Goal: Find specific page/section: Find specific page/section

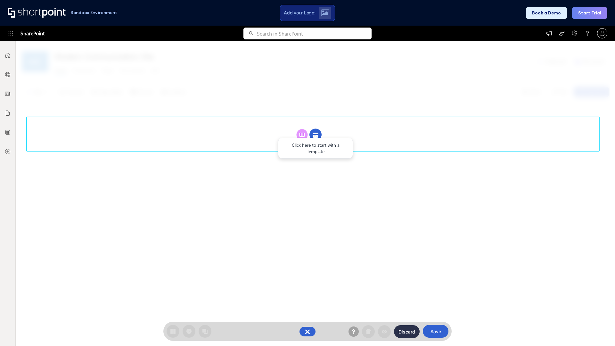
click at [315, 135] on circle at bounding box center [315, 135] width 12 height 12
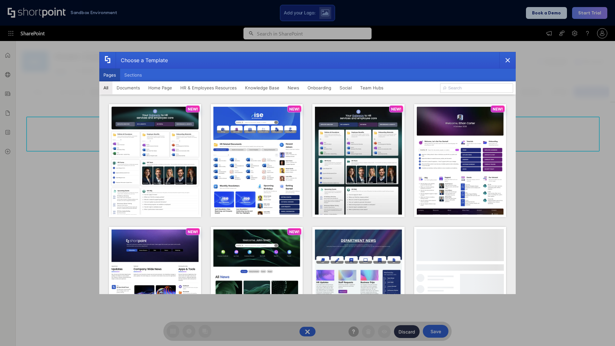
click at [110, 75] on button "Pages" at bounding box center [109, 75] width 21 height 13
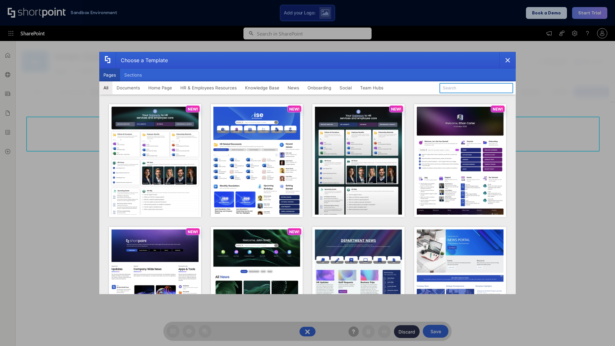
type input "HR 7"
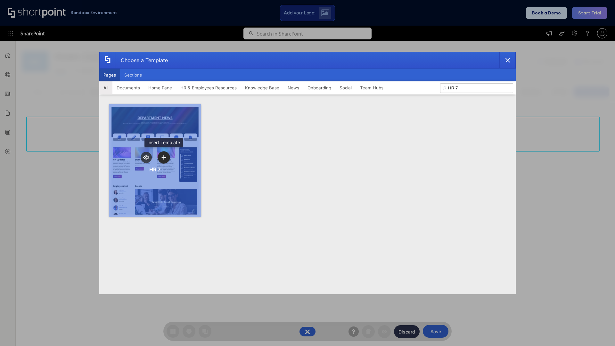
click at [164, 157] on icon "template selector" at bounding box center [163, 157] width 4 height 4
